Goal: Task Accomplishment & Management: Complete application form

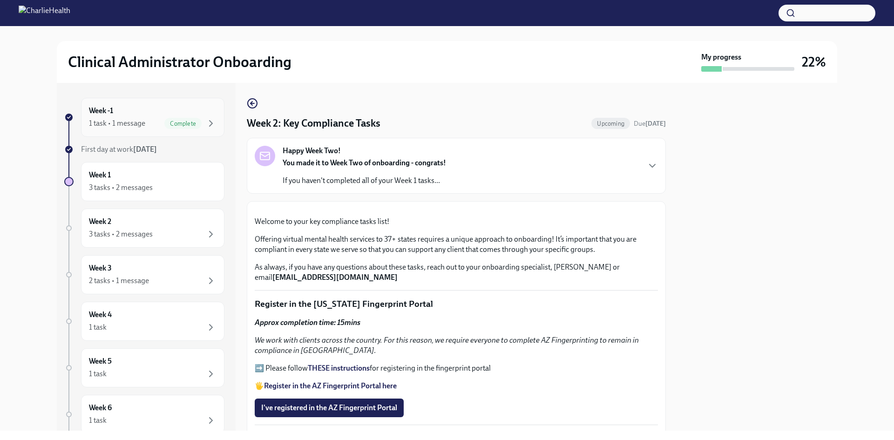
click at [119, 124] on div "1 task • 1 message" at bounding box center [117, 123] width 56 height 10
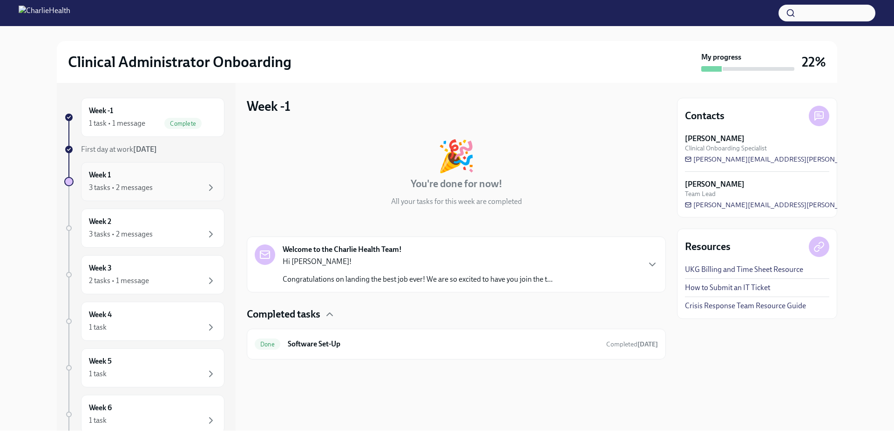
click at [164, 188] on div "3 tasks • 2 messages" at bounding box center [153, 187] width 128 height 11
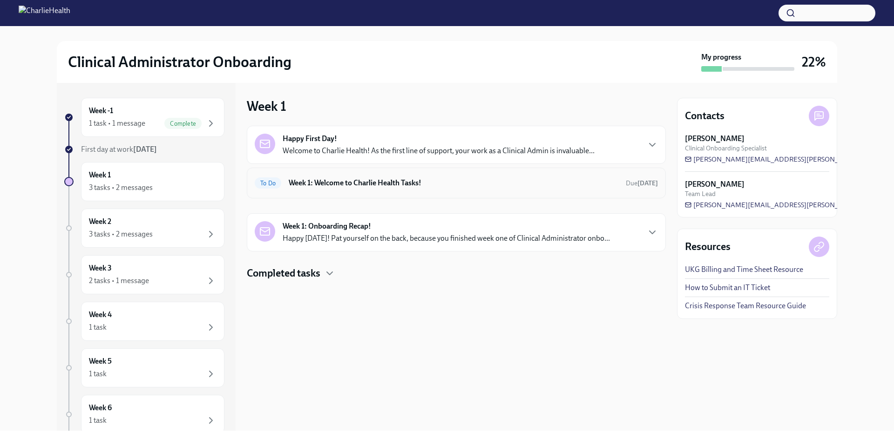
click at [540, 179] on h6 "Week 1: Welcome to Charlie Health Tasks!" at bounding box center [454, 183] width 330 height 10
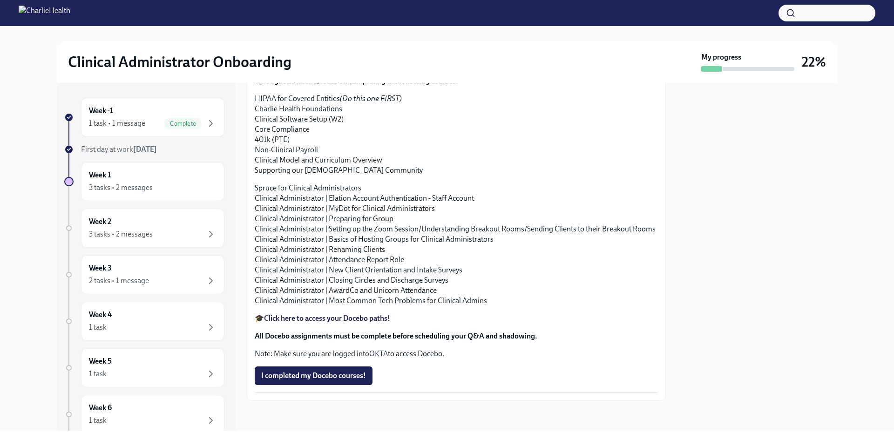
scroll to position [1117, 0]
click at [331, 372] on span "I completed my Docebo courses!" at bounding box center [313, 375] width 105 height 9
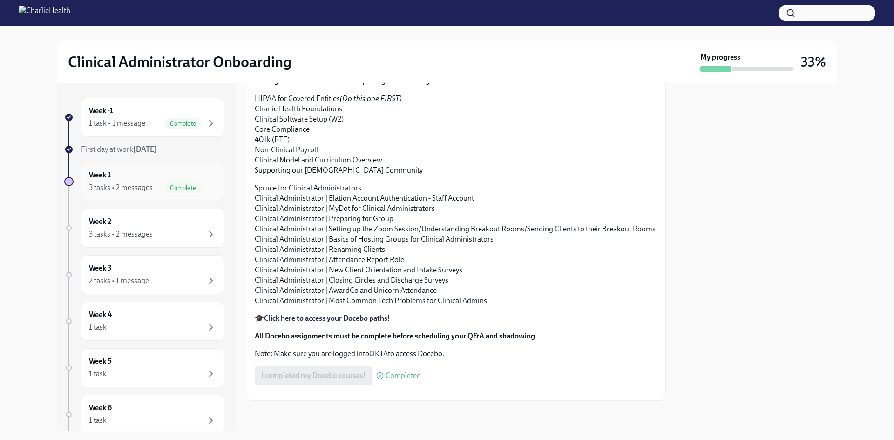
click at [151, 194] on div "Week 1 3 tasks • 2 messages Complete" at bounding box center [152, 181] width 143 height 39
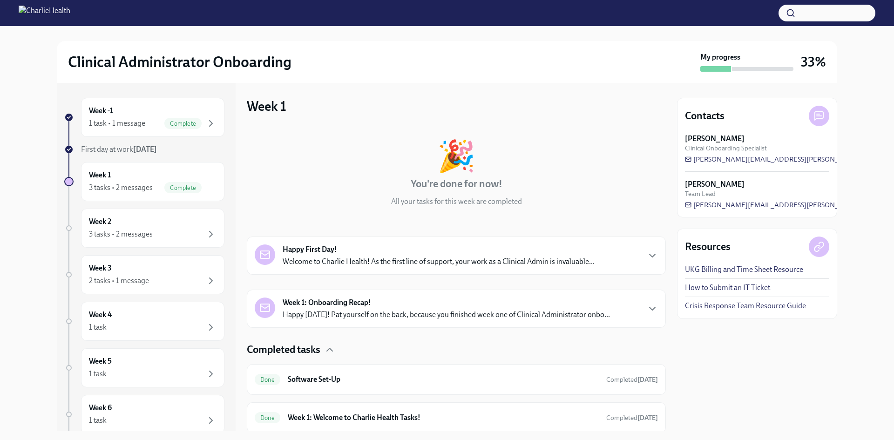
click at [627, 253] on div "Happy First Day! Welcome to Charlie Health! As the first line of support, your …" at bounding box center [456, 255] width 403 height 22
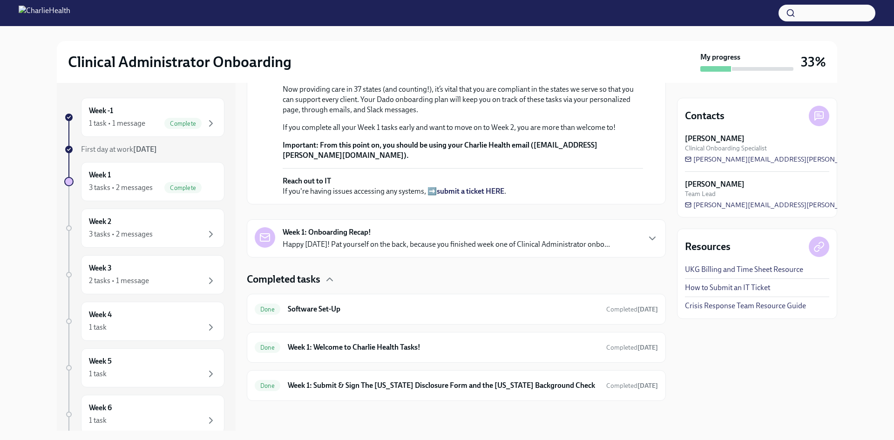
scroll to position [372, 0]
click at [647, 244] on icon "button" at bounding box center [652, 238] width 11 height 11
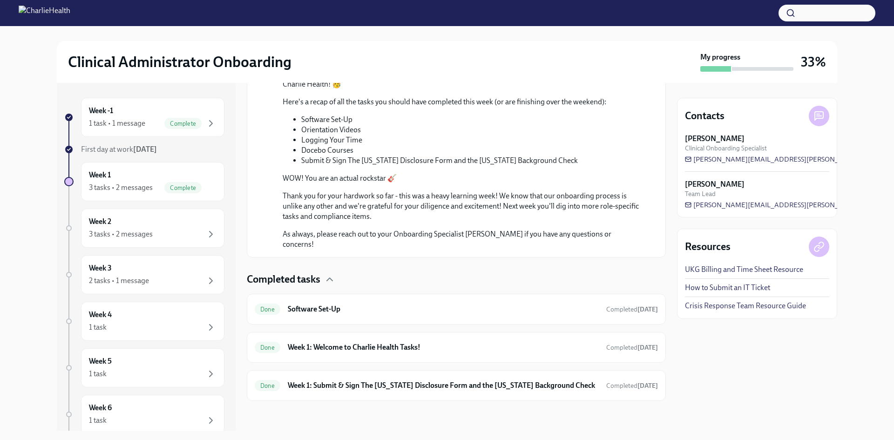
scroll to position [874, 0]
click at [143, 233] on div "3 tasks • 2 messages" at bounding box center [121, 234] width 64 height 10
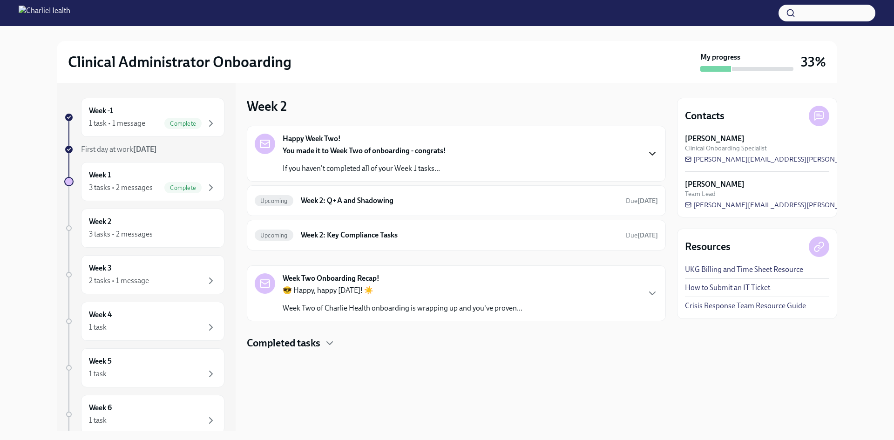
click at [649, 151] on icon "button" at bounding box center [652, 153] width 11 height 11
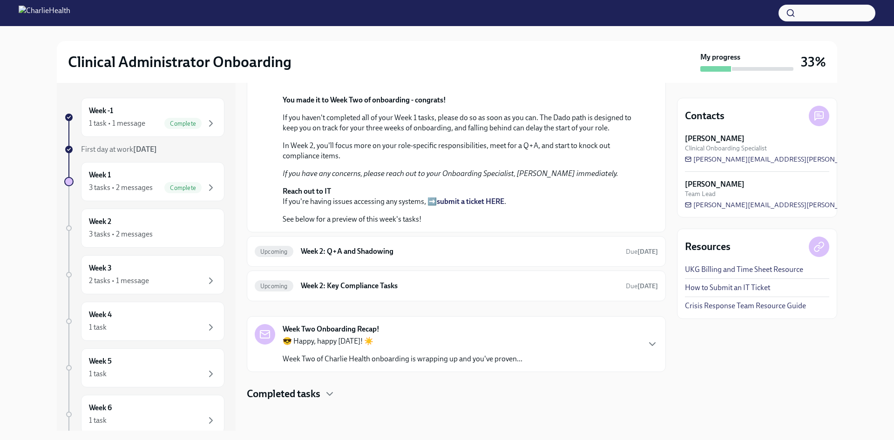
scroll to position [326, 0]
click at [588, 257] on h6 "Week 2: Q+A and Shadowing" at bounding box center [459, 251] width 317 height 10
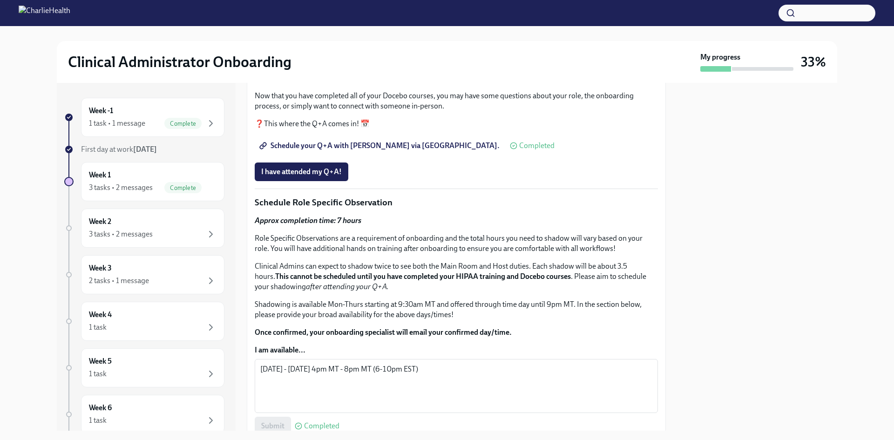
scroll to position [233, 0]
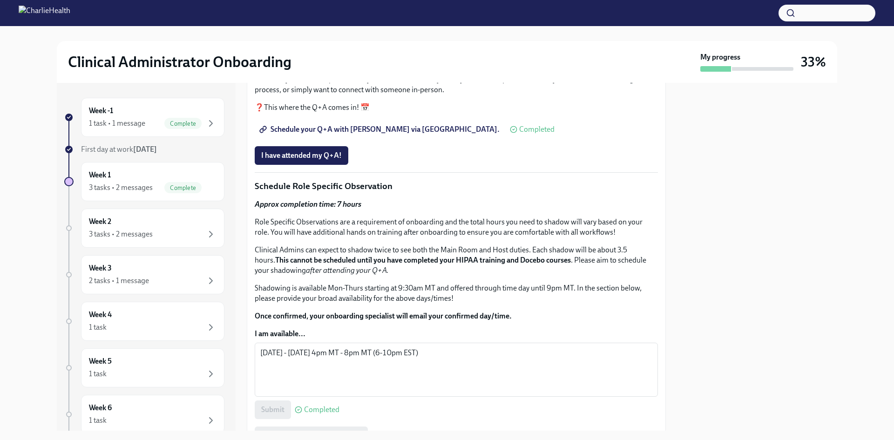
click at [382, 134] on span "Schedule your Q+A with [PERSON_NAME] via [GEOGRAPHIC_DATA]." at bounding box center [380, 129] width 238 height 9
